Goal: Transaction & Acquisition: Purchase product/service

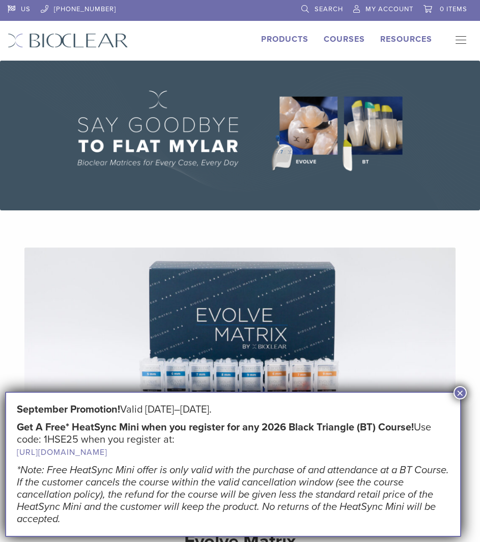
click at [330, 5] on span "Search" at bounding box center [329, 9] width 29 height 8
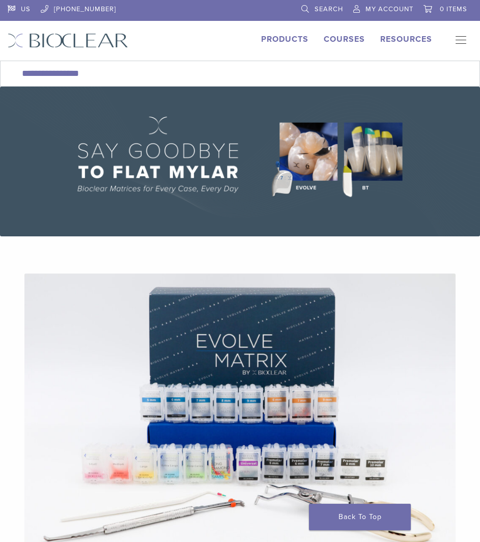
click at [305, 10] on link "Search" at bounding box center [323, 7] width 42 height 15
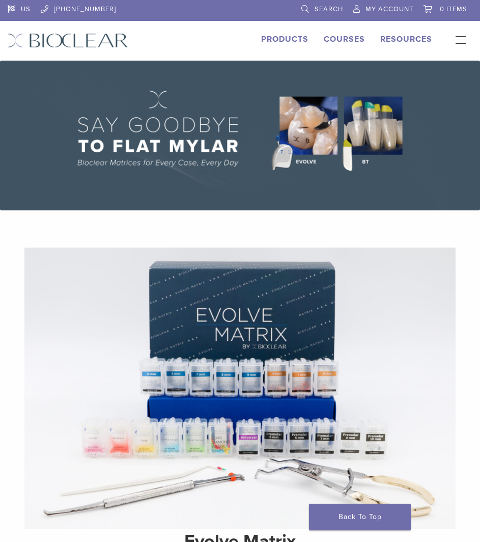
click at [335, 6] on span "Search" at bounding box center [329, 9] width 29 height 8
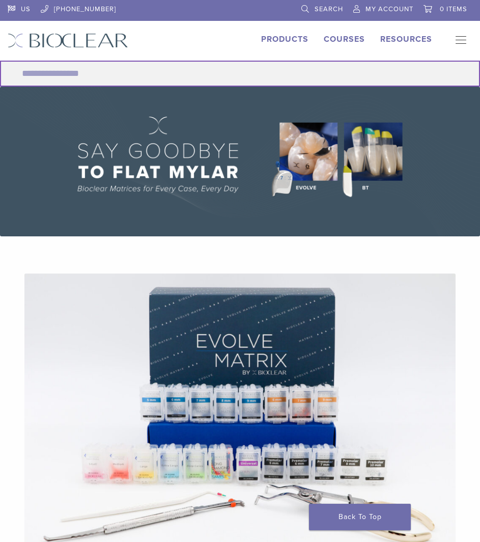
click at [193, 74] on input "Search for:" at bounding box center [240, 74] width 480 height 26
type input "******"
click at [0, 60] on button "Search" at bounding box center [-1, 60] width 1 height 1
